Goal: Obtain resource: Obtain resource

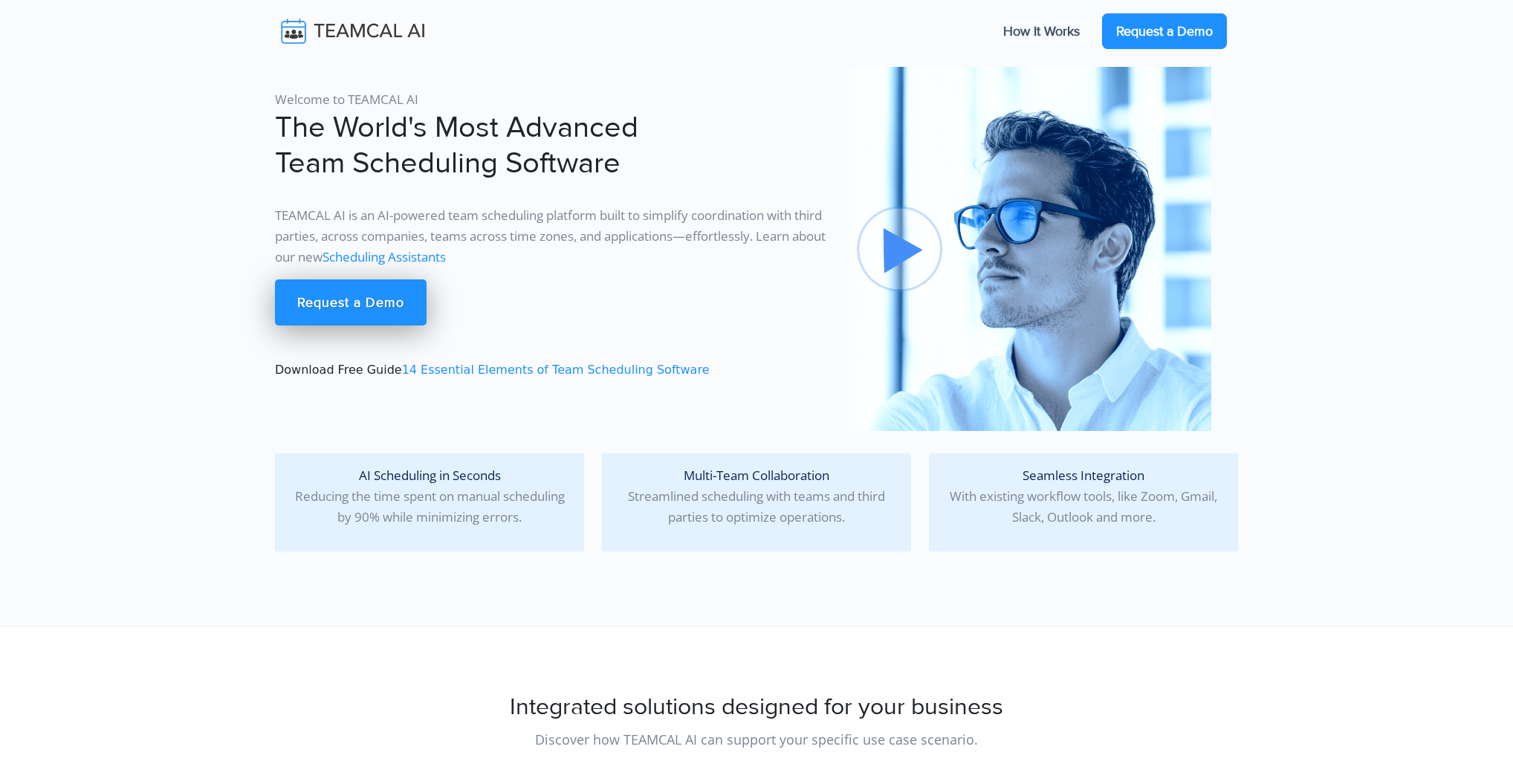
click at [1149, 36] on link "Request a Demo" at bounding box center [1163, 31] width 125 height 36
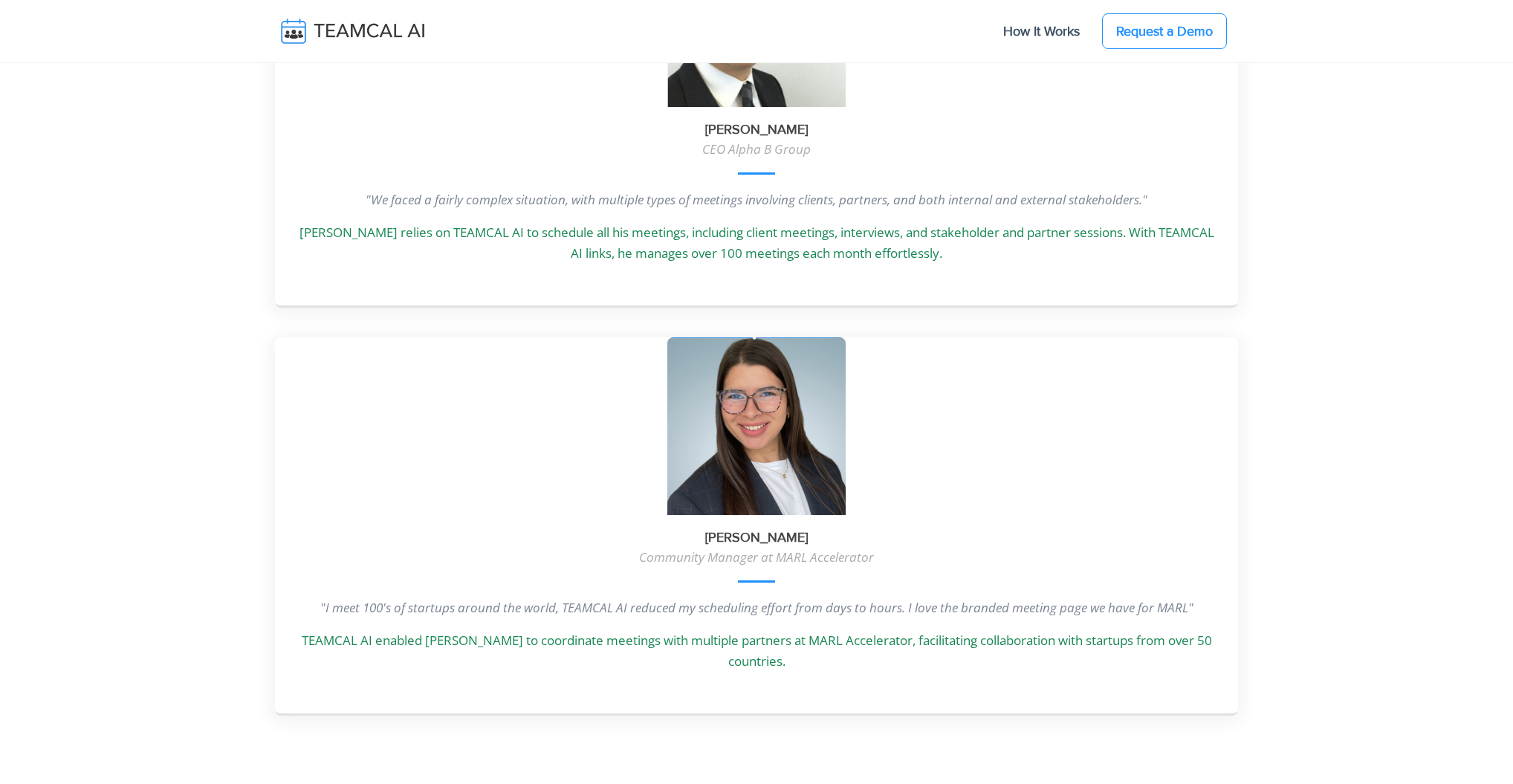
scroll to position [4214, 0]
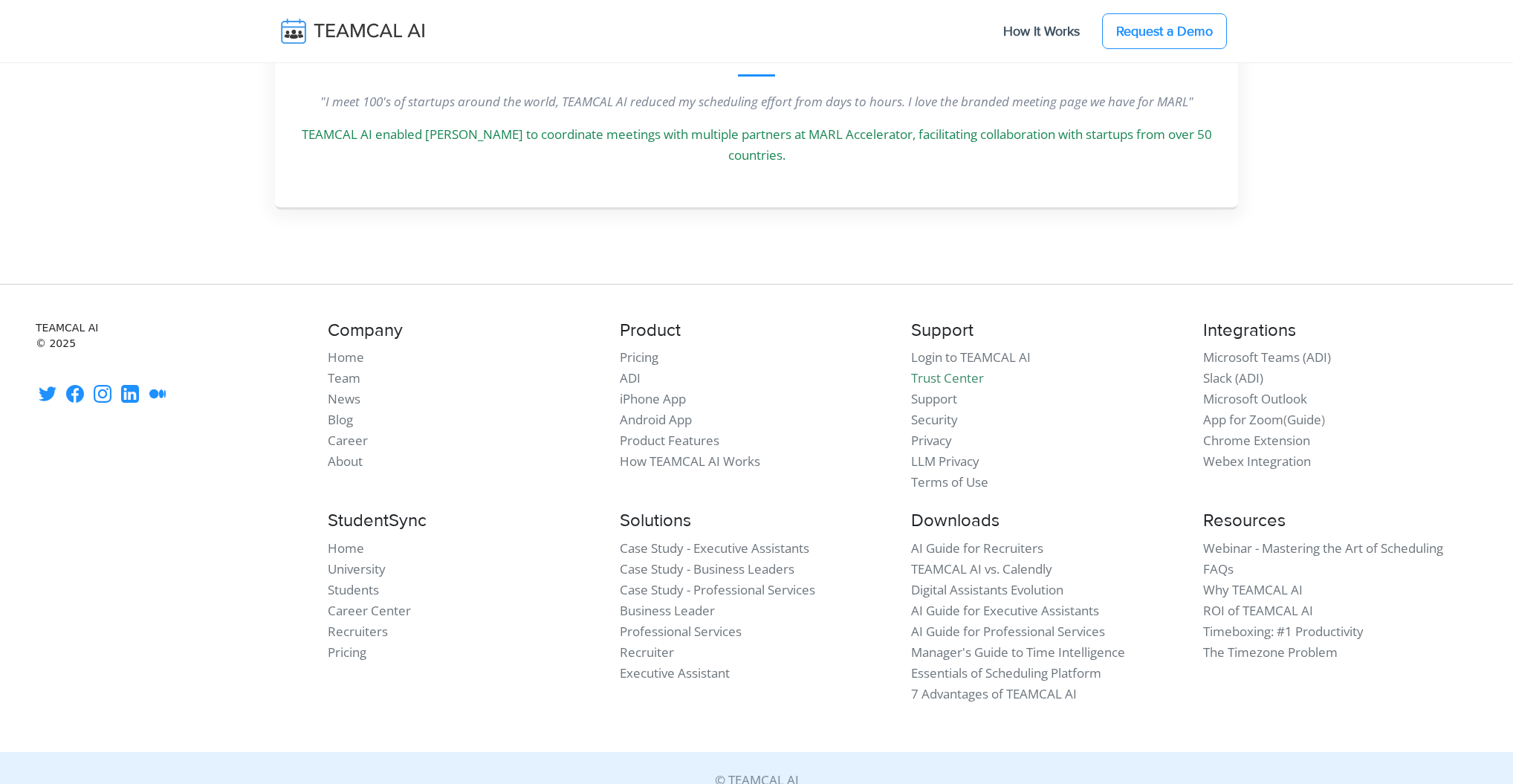
click at [852, 368] on li "ADI" at bounding box center [757, 378] width 274 height 21
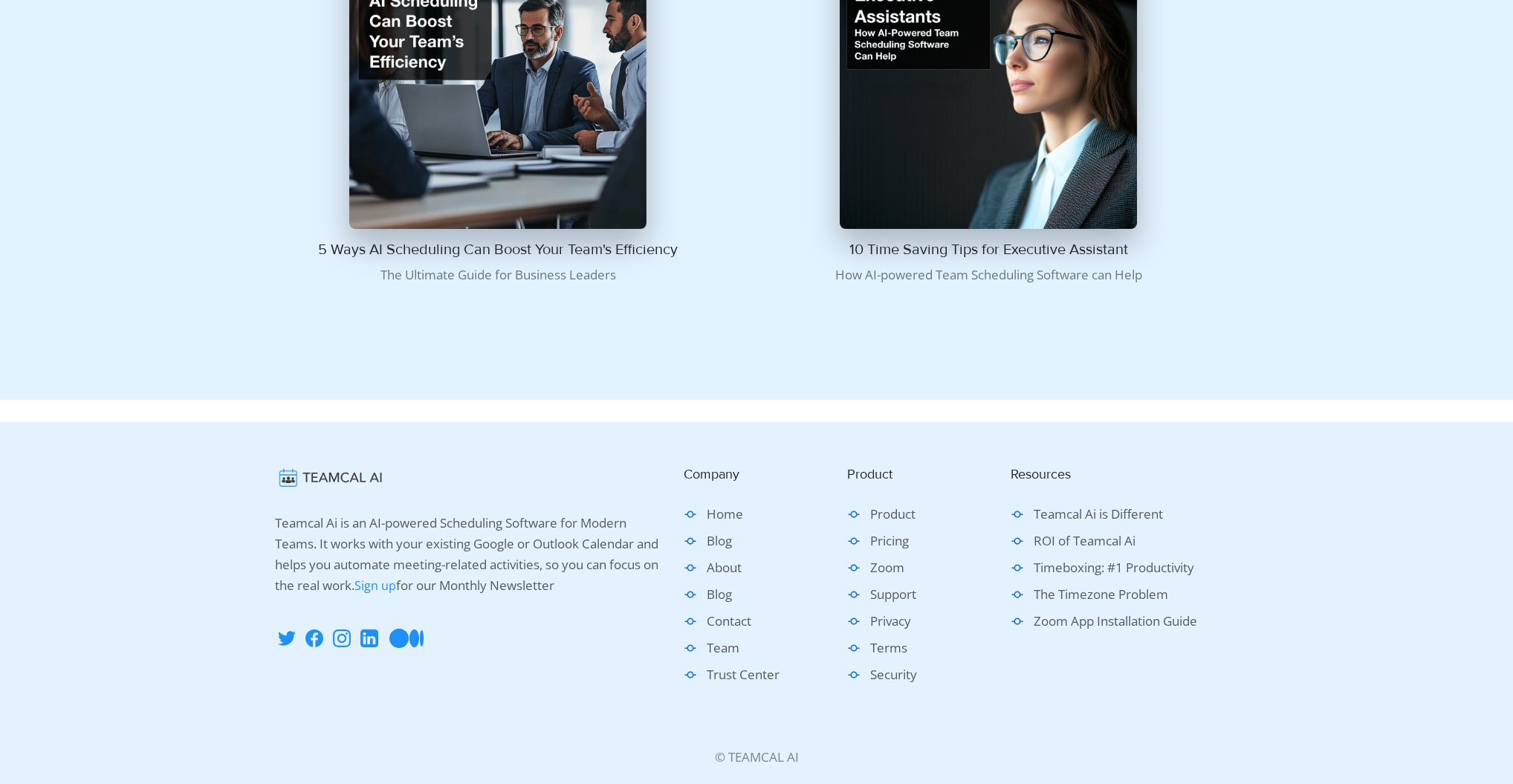
scroll to position [1042, 0]
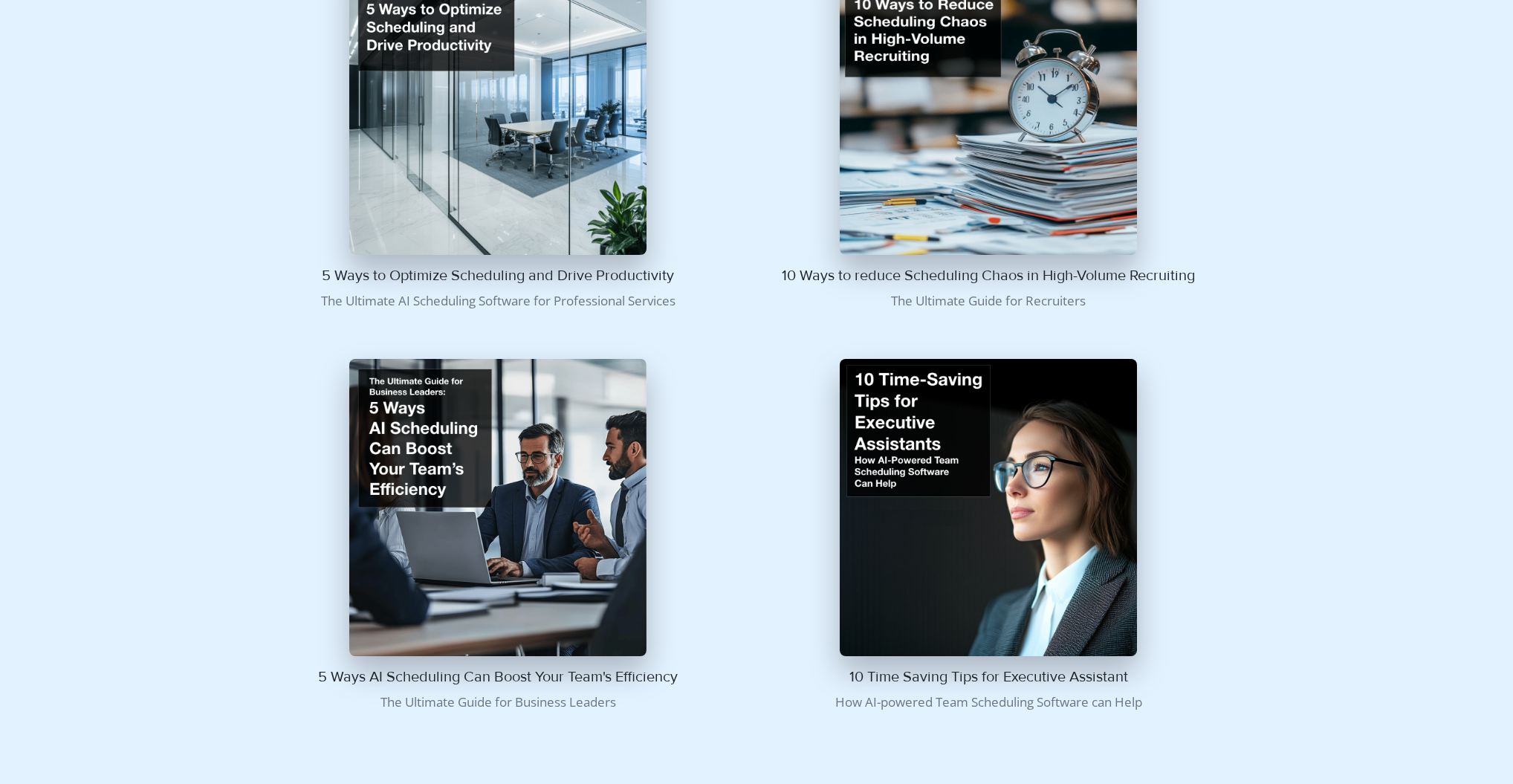
click at [580, 215] on img at bounding box center [498, 107] width 297 height 297
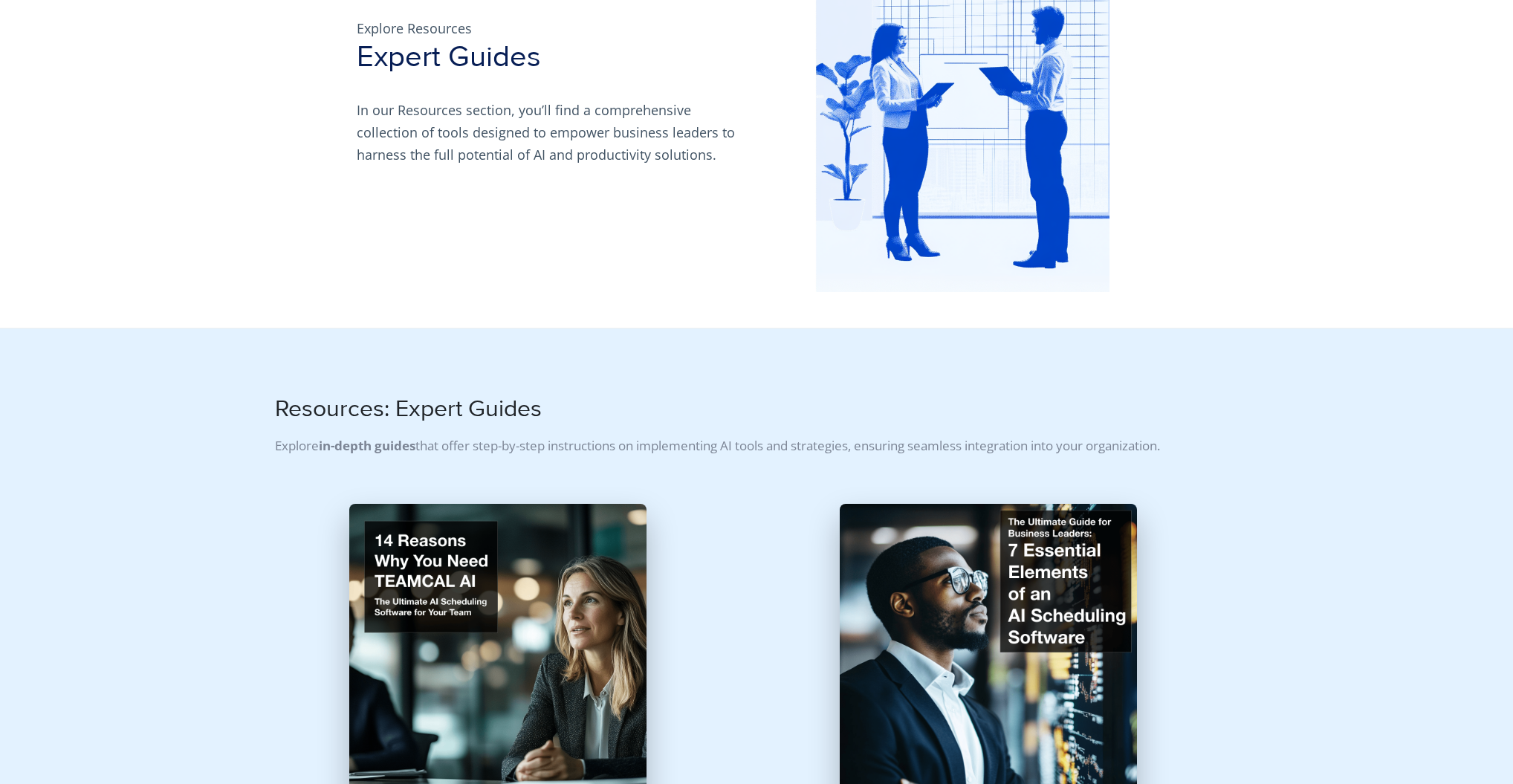
scroll to position [328, 0]
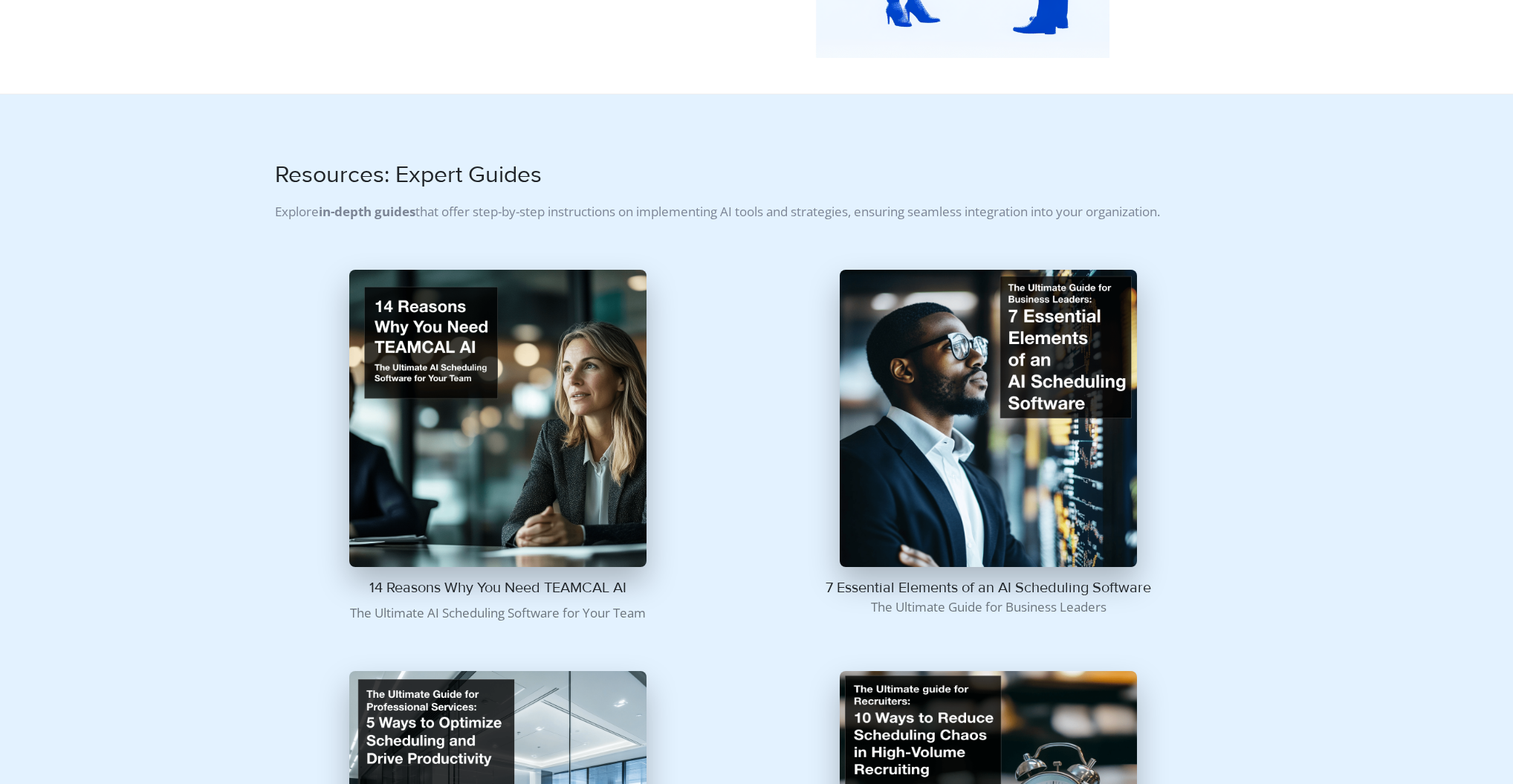
click at [456, 392] on img at bounding box center [498, 418] width 297 height 297
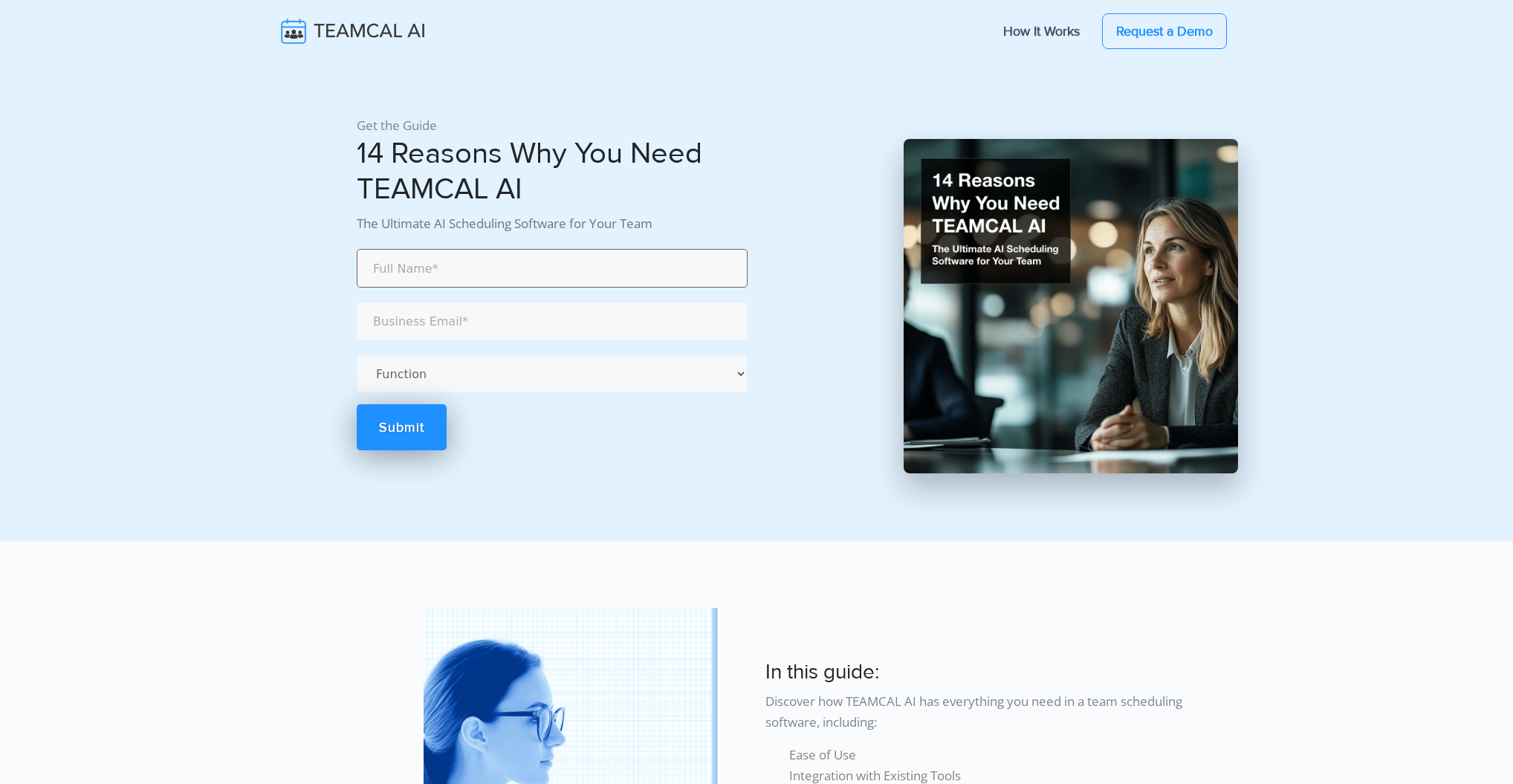
click at [475, 263] on input "text" at bounding box center [552, 268] width 391 height 39
click at [481, 321] on input "email" at bounding box center [552, 321] width 391 height 39
click at [652, 430] on form "Function Accounting Administrative Engineering Legal Marketing Operations Recru…" at bounding box center [552, 348] width 391 height 204
click at [364, 36] on img at bounding box center [364, 31] width 177 height 31
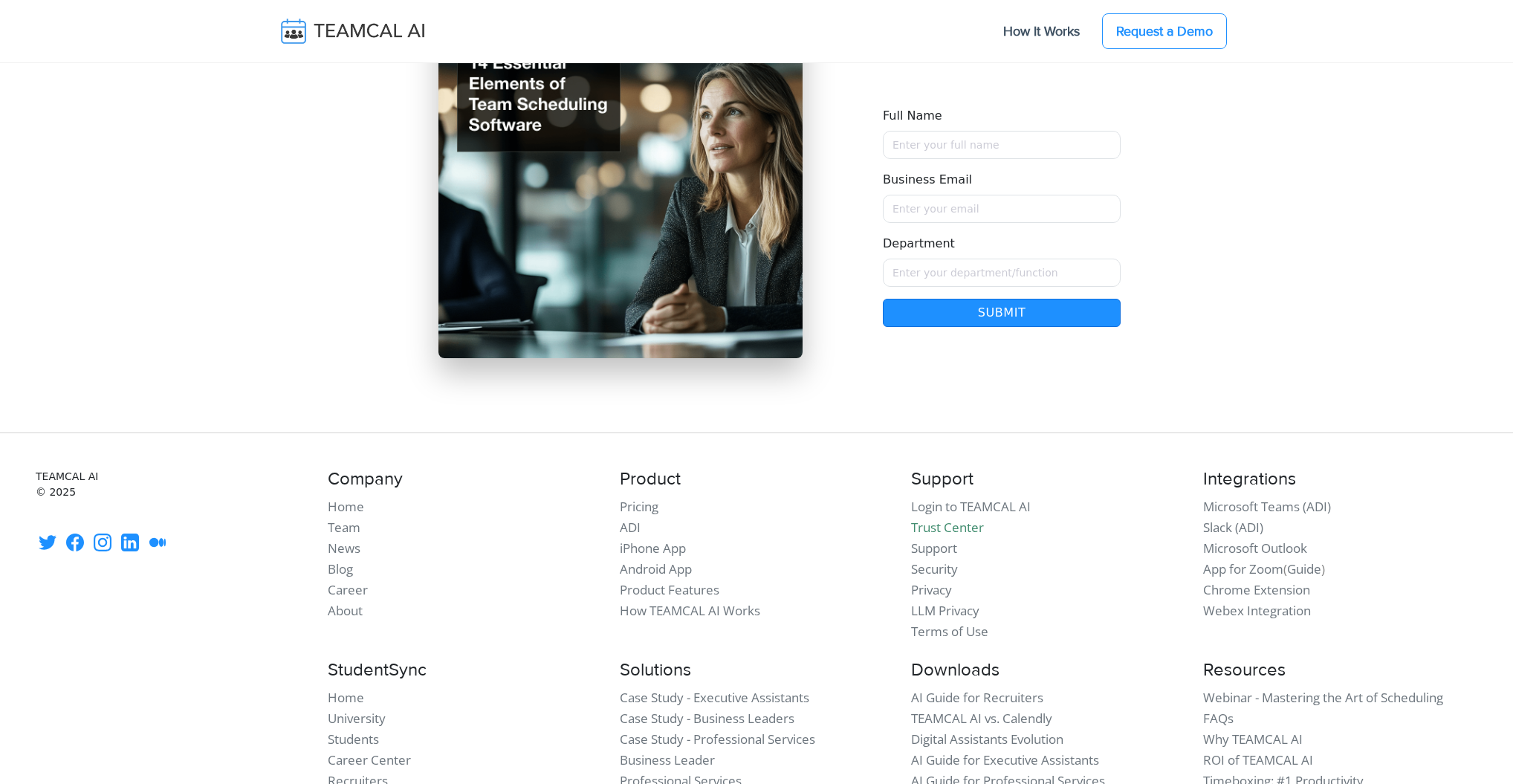
scroll to position [12684, 0]
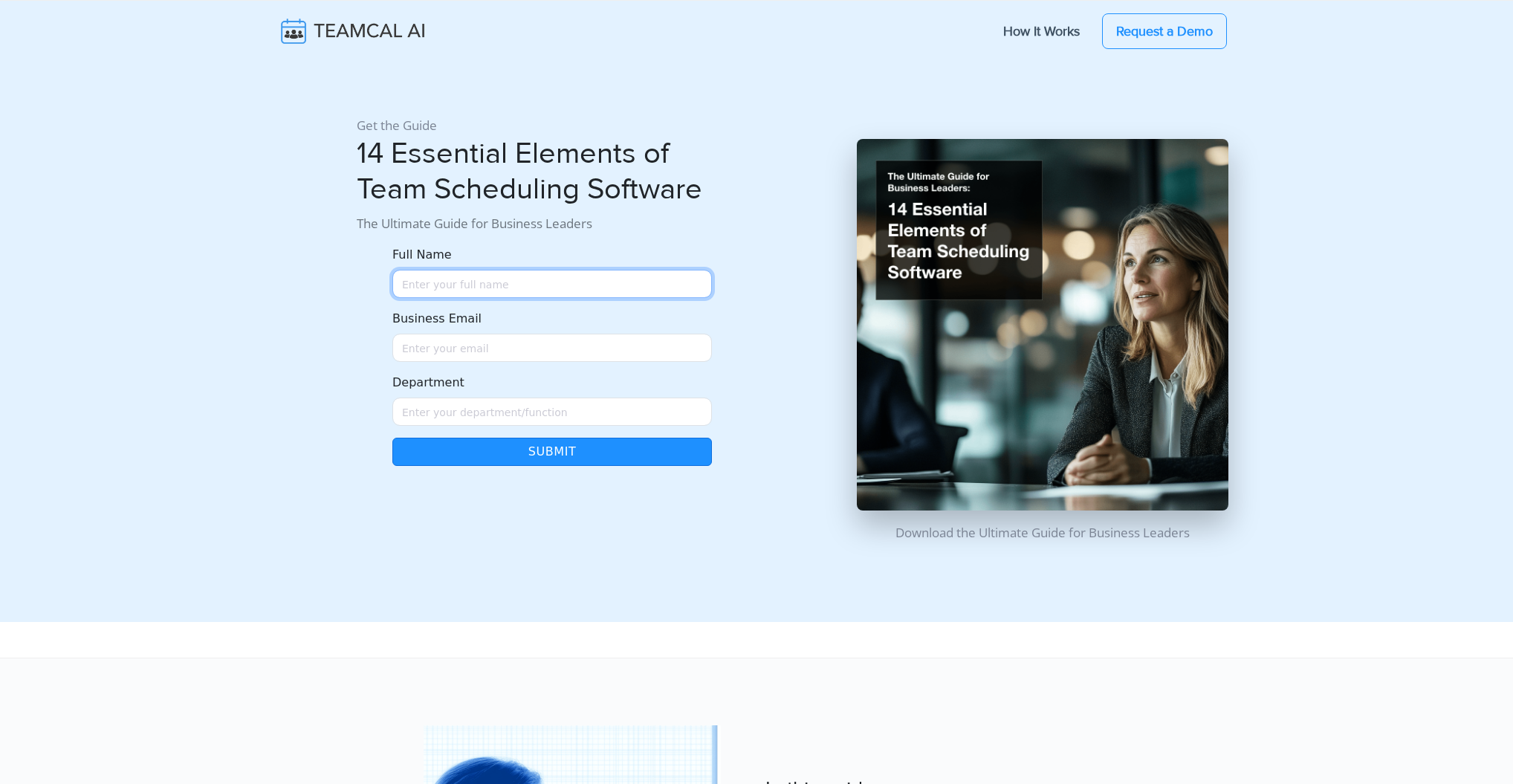
click at [468, 277] on input "Full Name" at bounding box center [552, 283] width 320 height 28
type input "George Burin"
click at [454, 348] on input "Business Email" at bounding box center [552, 348] width 320 height 28
type input "george.burin@comcast.net"
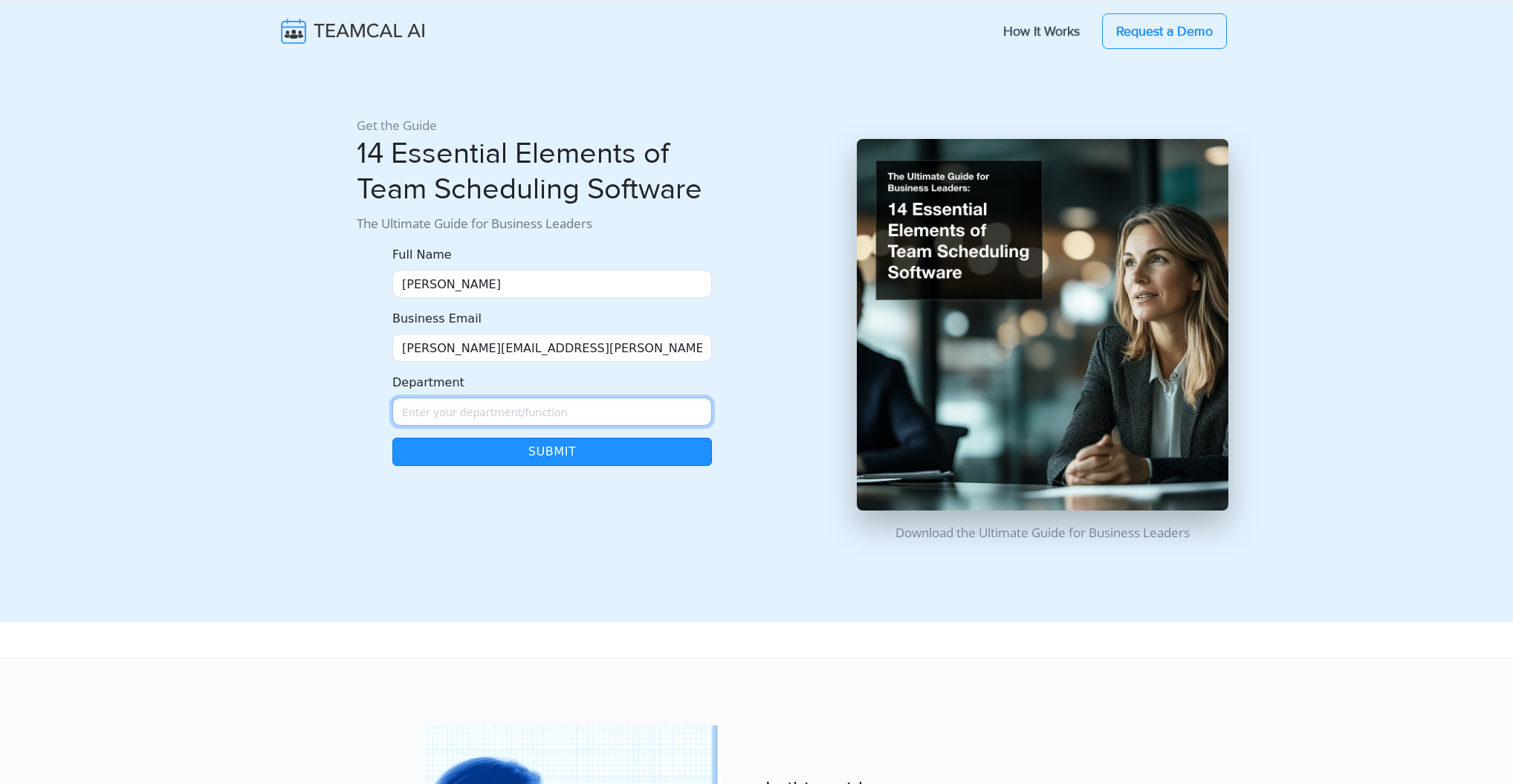
click at [469, 411] on input "Department" at bounding box center [552, 411] width 320 height 28
type input "Managment"
click at [473, 451] on button "Submit" at bounding box center [552, 452] width 320 height 28
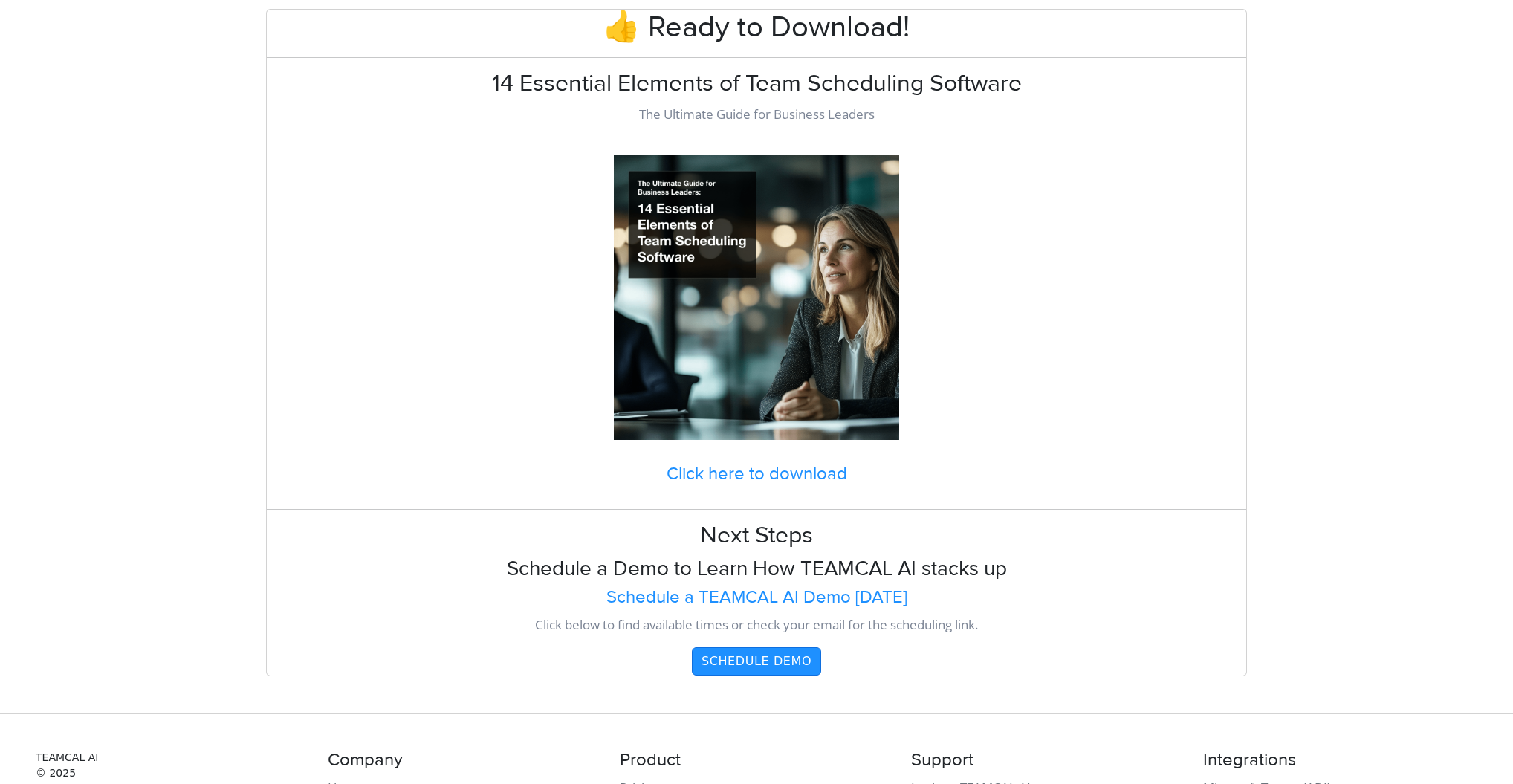
scroll to position [71, 0]
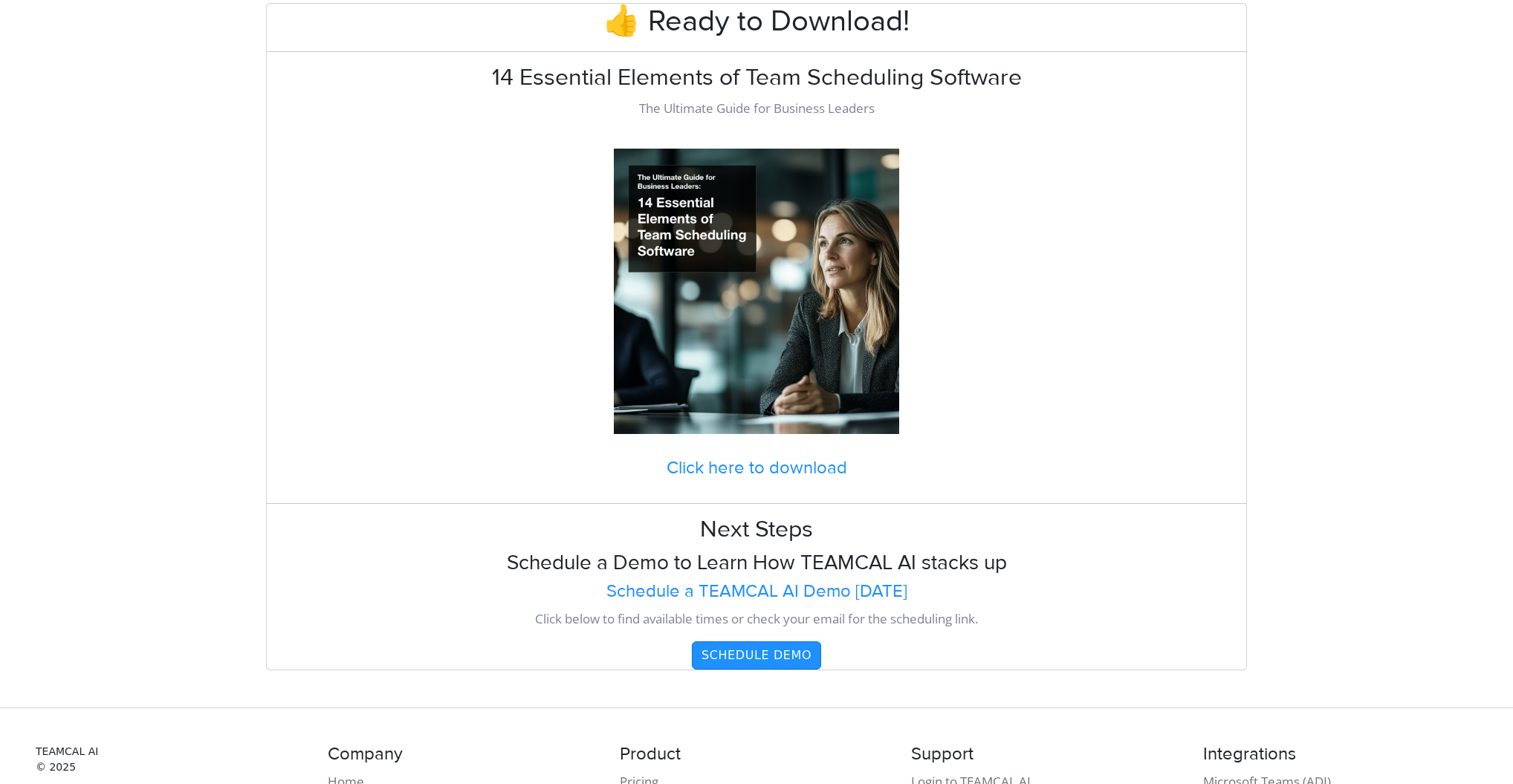
click at [713, 466] on h4 "Click here to download" at bounding box center [756, 468] width 979 height 21
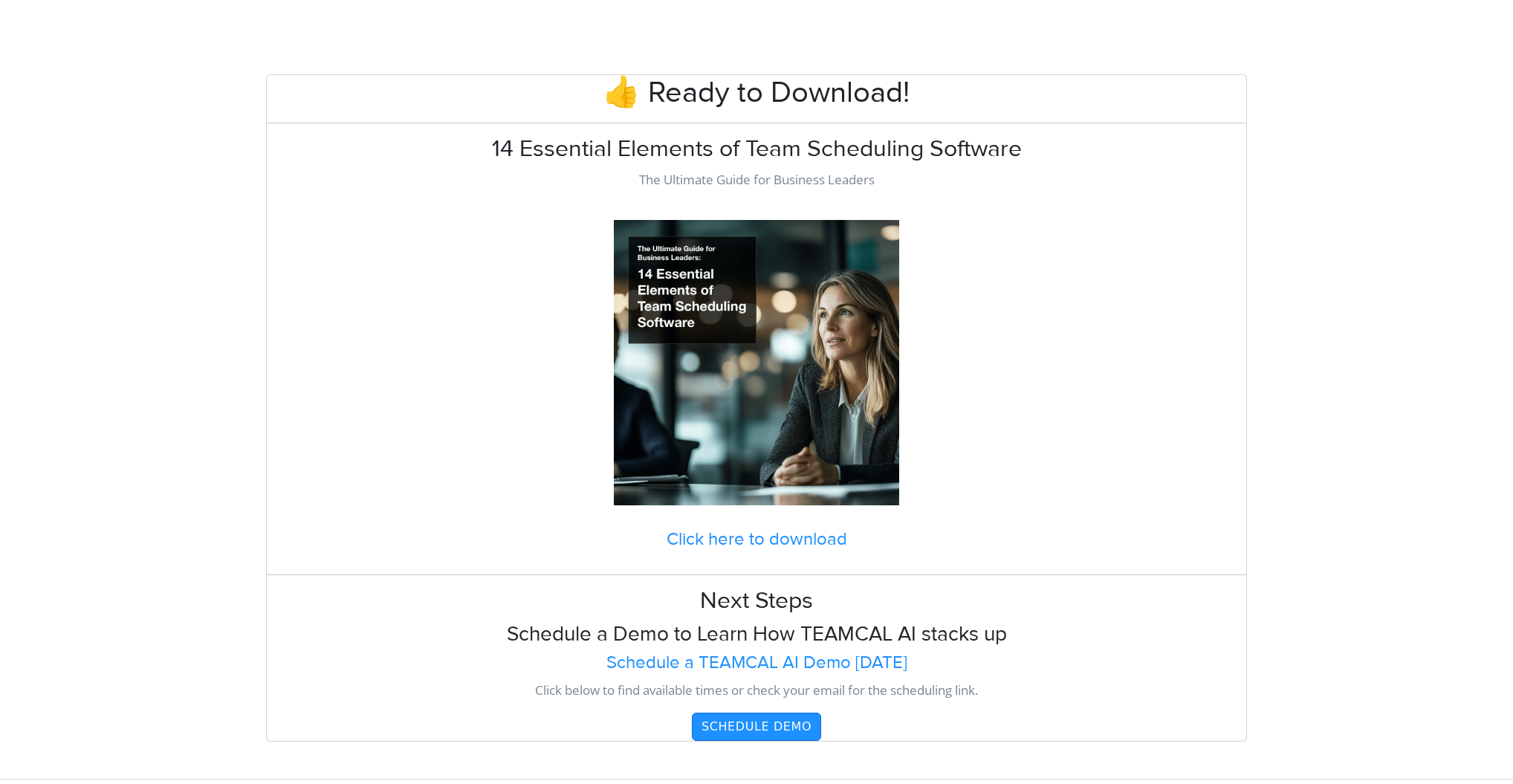
scroll to position [71, 0]
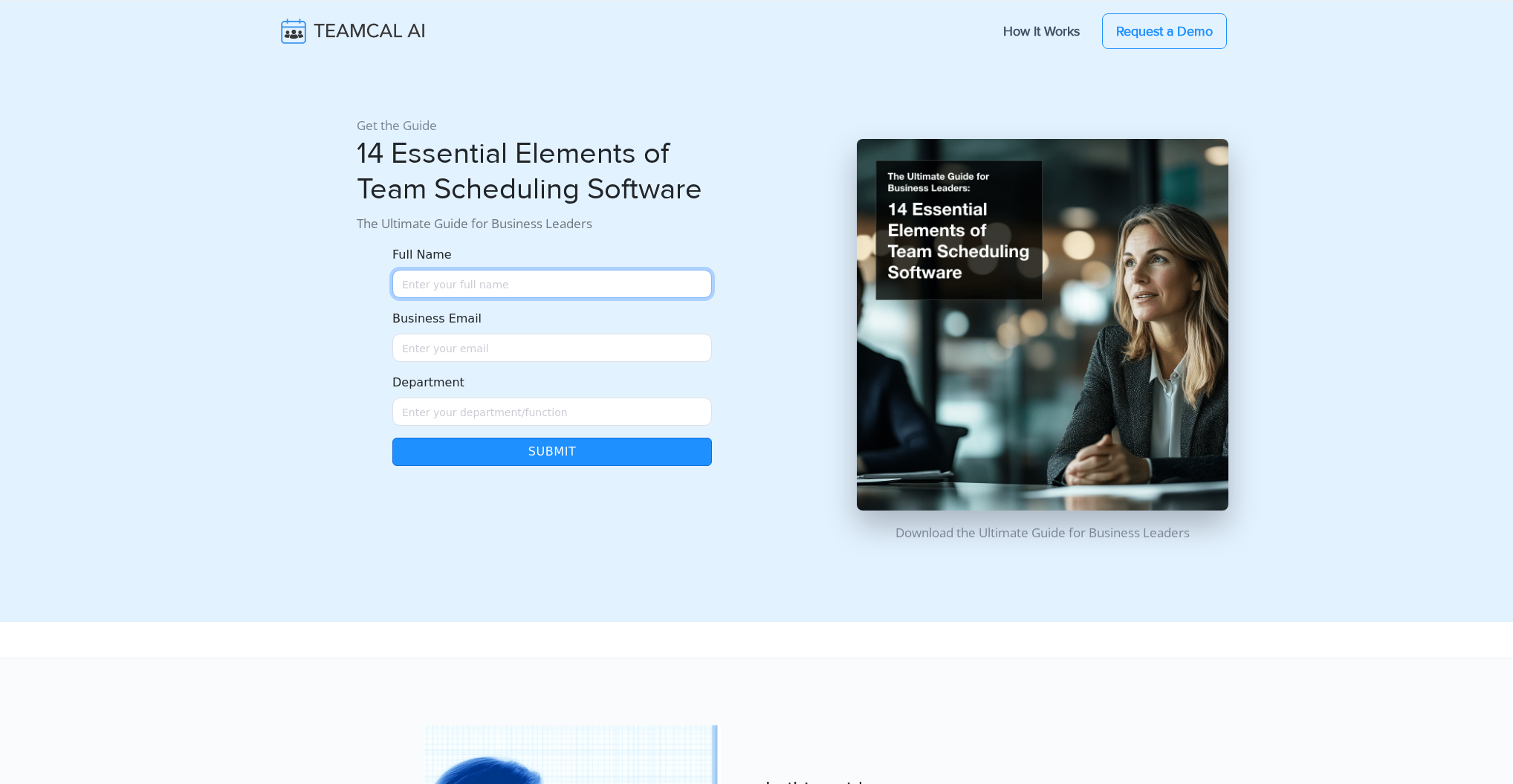
click at [471, 287] on input "Full Name" at bounding box center [552, 283] width 320 height 28
type input "[PERSON_NAME]"
drag, startPoint x: 455, startPoint y: 349, endPoint x: 453, endPoint y: 362, distance: 13.2
click at [454, 349] on input "Business Email" at bounding box center [552, 348] width 320 height 28
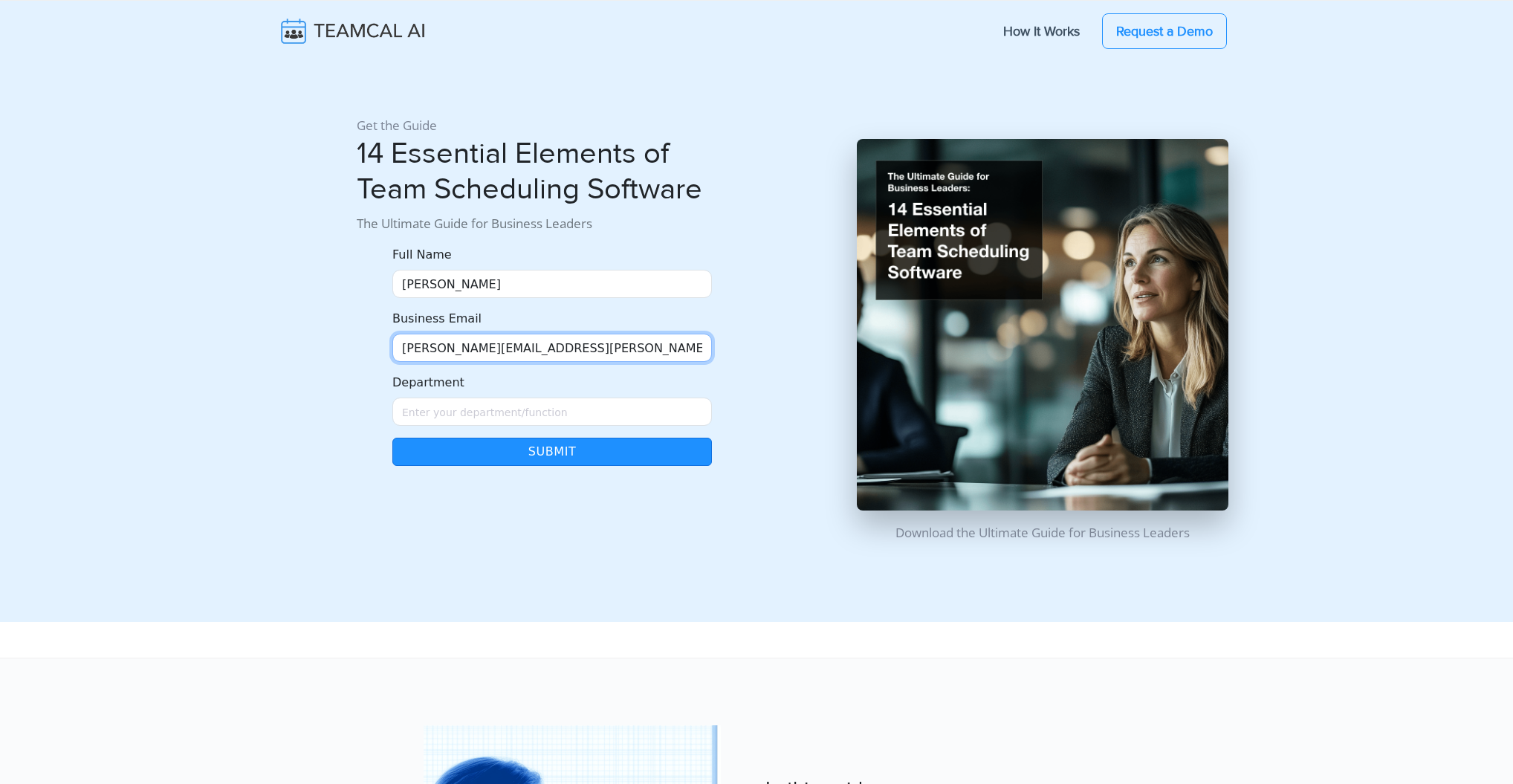
click at [438, 350] on input "george.burin@comcast.net" at bounding box center [552, 348] width 320 height 28
type input "george111.burin@comcast.net"
click at [427, 412] on input "Department" at bounding box center [552, 411] width 320 height 28
type input "Managment"
click at [470, 457] on button "Submit" at bounding box center [552, 452] width 320 height 28
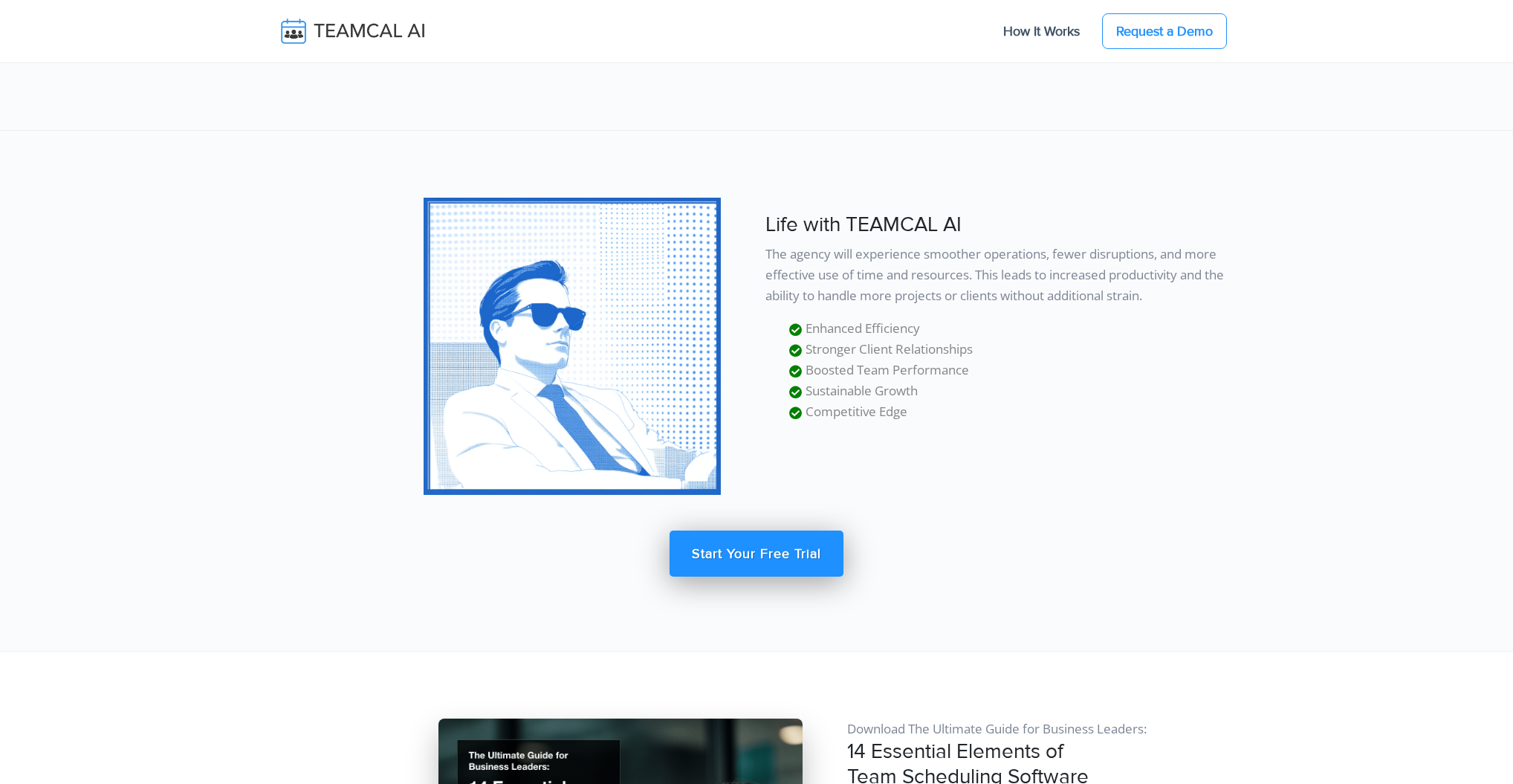
scroll to position [12265, 0]
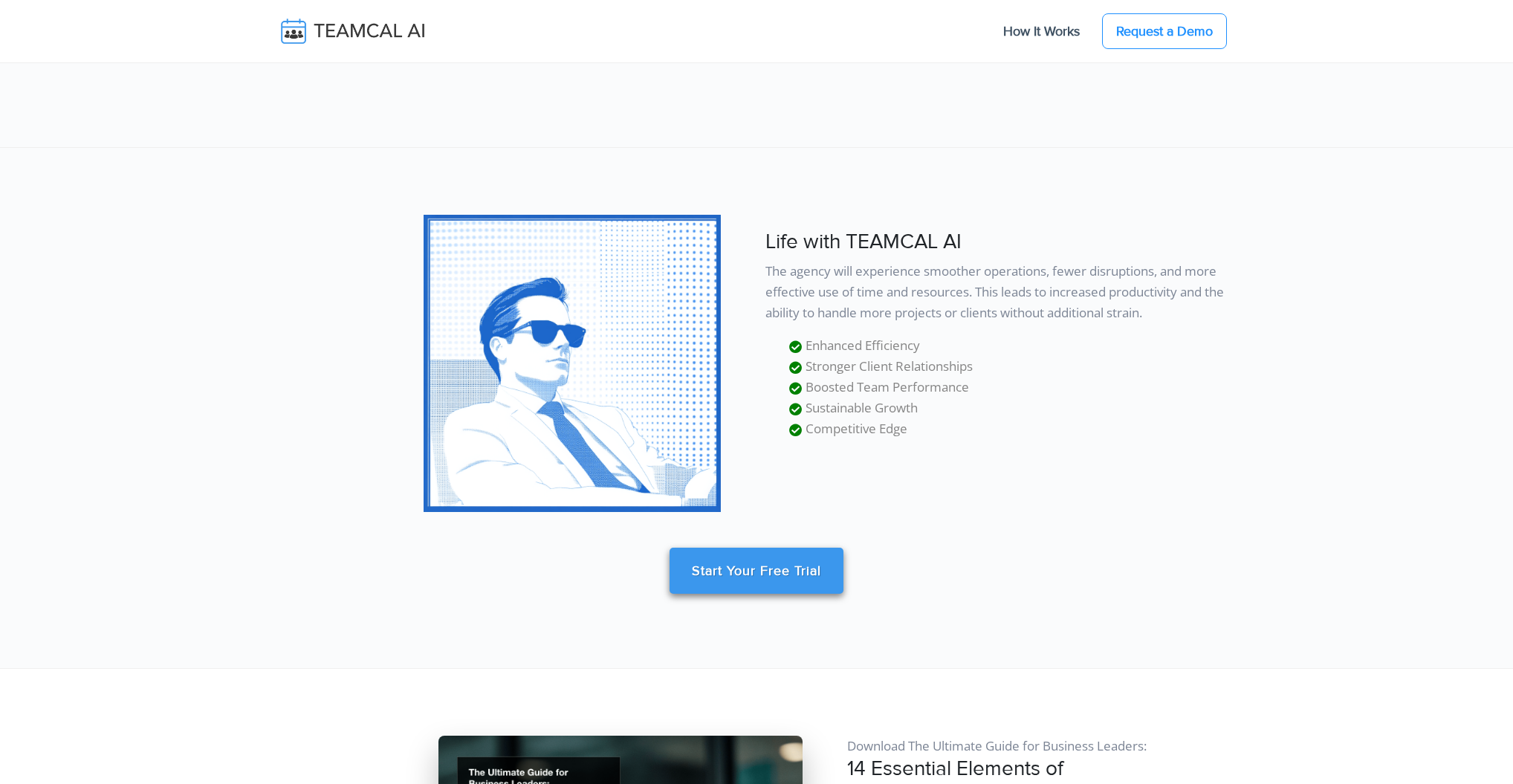
click at [740, 563] on link "Start Your Free Trial" at bounding box center [756, 571] width 174 height 46
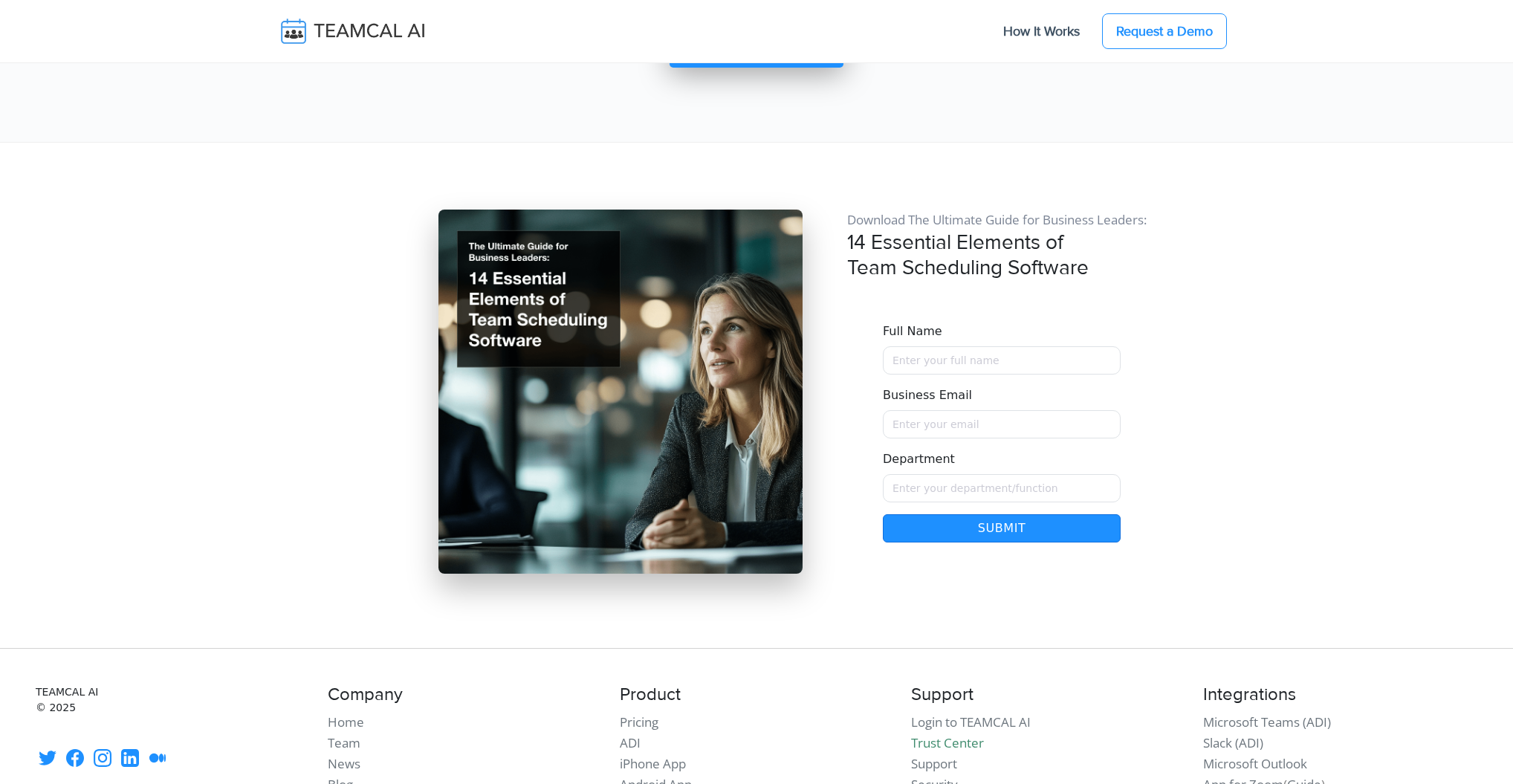
scroll to position [12907, 0]
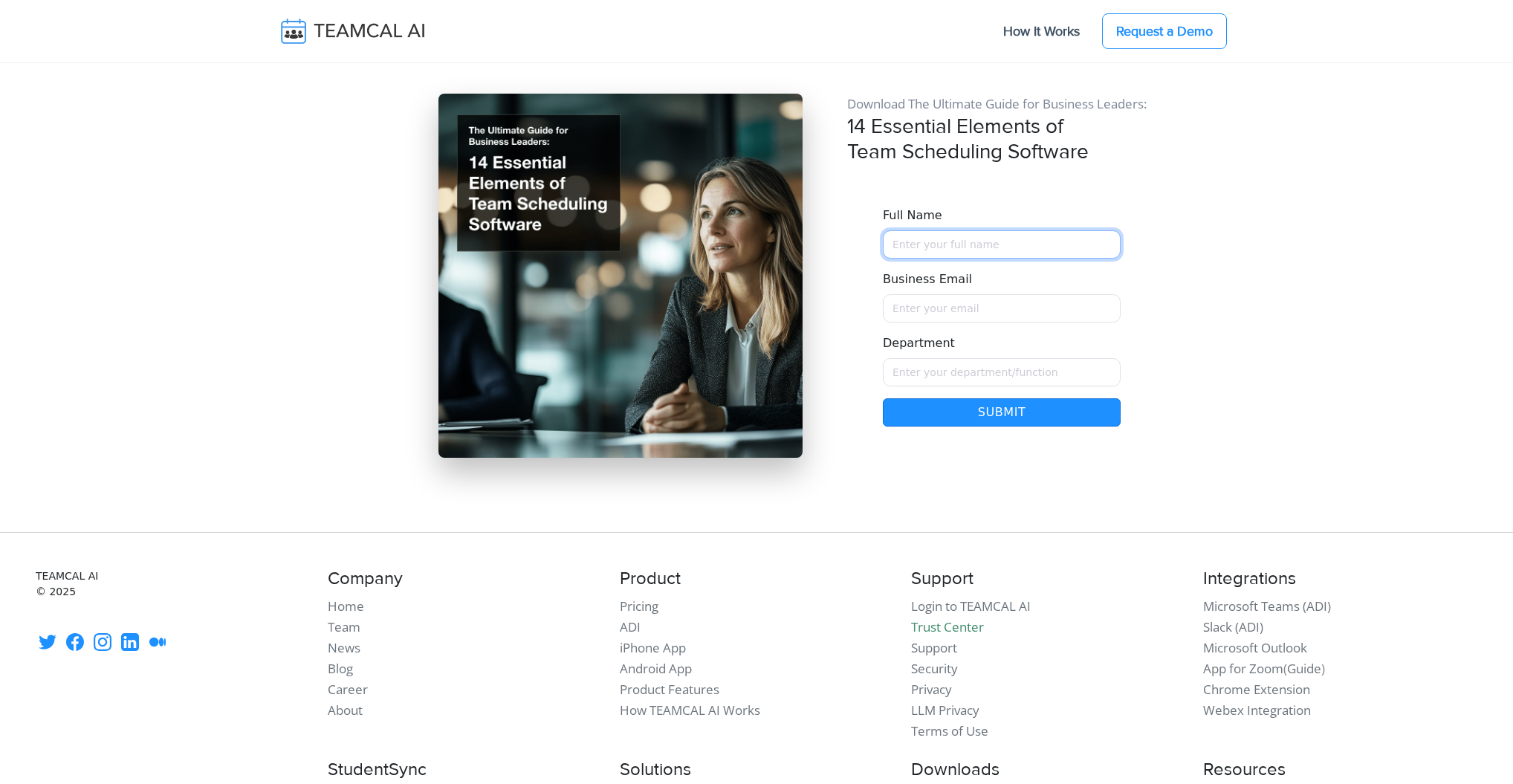
click at [935, 240] on input "Full Name" at bounding box center [1002, 245] width 238 height 28
click at [1230, 178] on div at bounding box center [1206, 275] width 82 height 364
click at [931, 238] on input "Full Name" at bounding box center [1002, 245] width 238 height 28
click at [79, 129] on section "Download The Ultimate Guide for Business Leaders: 14 Essential Elements of Team…" at bounding box center [756, 278] width 1513 height 506
